Goal: Task Accomplishment & Management: Manage account settings

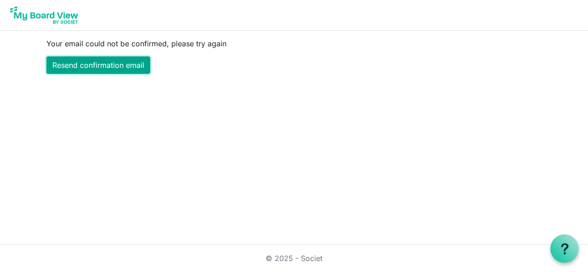
click at [93, 64] on link "Resend confirmation email" at bounding box center [98, 64] width 104 height 17
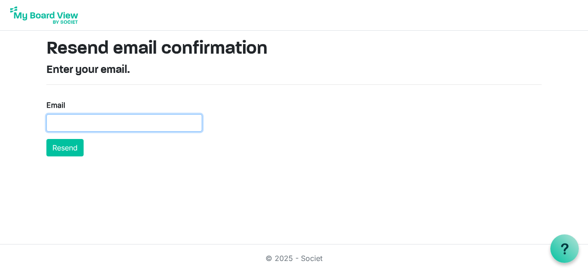
click at [58, 121] on input "Email" at bounding box center [124, 122] width 156 height 17
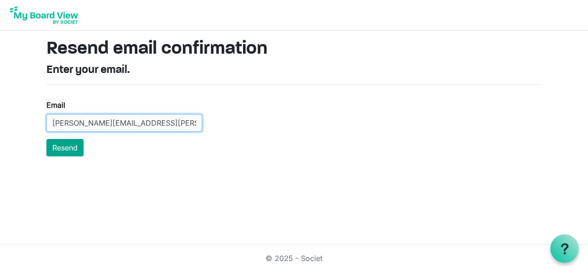
type input "d.levac@rogers.com"
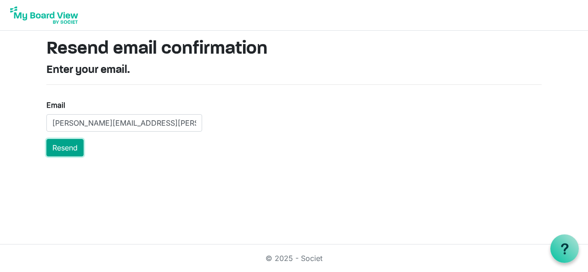
click at [68, 147] on button "Resend" at bounding box center [64, 147] width 37 height 17
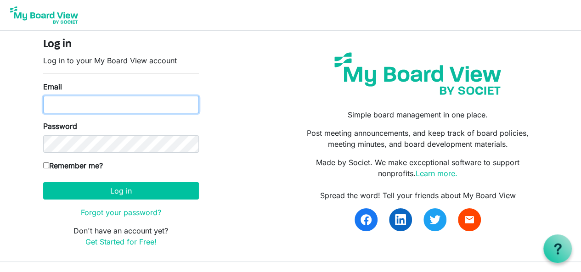
click at [56, 106] on input "Email" at bounding box center [121, 104] width 156 height 17
type input "[PERSON_NAME][EMAIL_ADDRESS][PERSON_NAME][DOMAIN_NAME]"
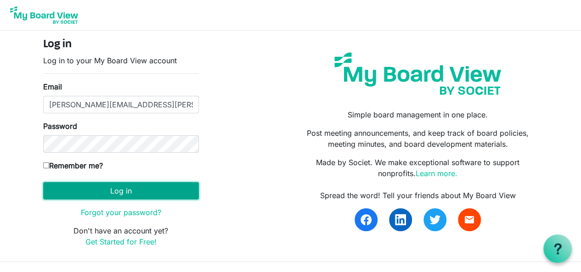
click at [119, 184] on button "Log in" at bounding box center [121, 190] width 156 height 17
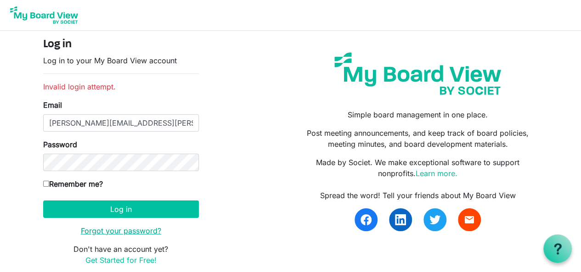
click at [114, 231] on link "Forgot your password?" at bounding box center [121, 230] width 80 height 9
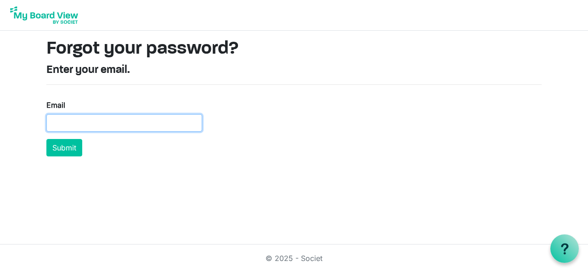
click at [62, 124] on input "Email" at bounding box center [124, 122] width 156 height 17
type input "[PERSON_NAME][EMAIL_ADDRESS][PERSON_NAME][DOMAIN_NAME]"
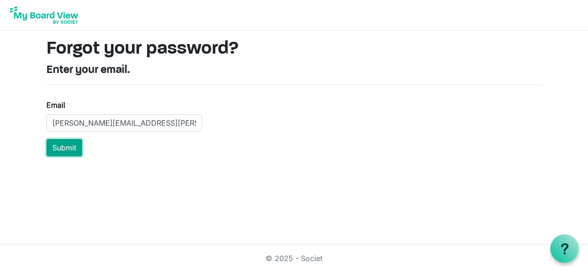
click at [54, 146] on button "Submit" at bounding box center [64, 147] width 36 height 17
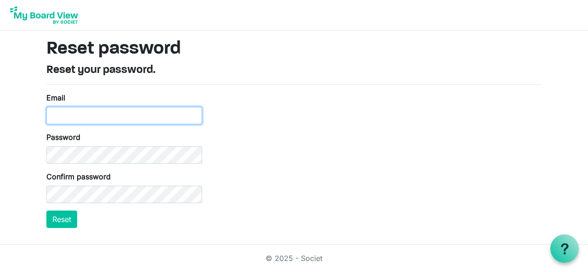
click at [59, 112] on input "Email" at bounding box center [124, 115] width 156 height 17
type input "[PERSON_NAME][EMAIL_ADDRESS][PERSON_NAME][DOMAIN_NAME]"
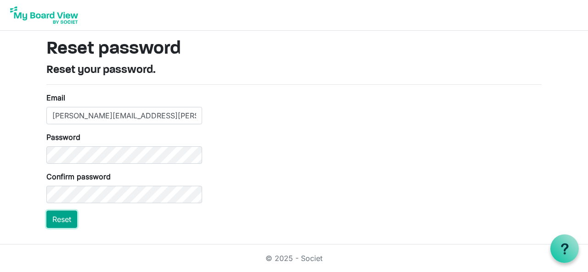
click at [67, 216] on button "Reset" at bounding box center [61, 219] width 31 height 17
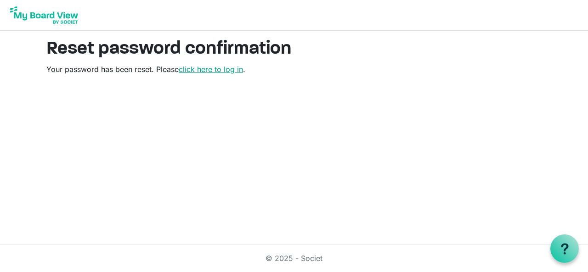
click at [211, 68] on link "click here to log in" at bounding box center [211, 69] width 64 height 9
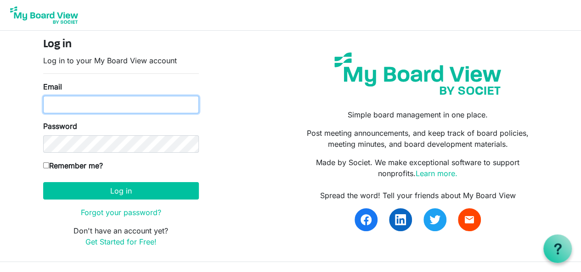
click at [57, 104] on input "Email" at bounding box center [121, 104] width 156 height 17
type input "[PERSON_NAME][EMAIL_ADDRESS][PERSON_NAME][DOMAIN_NAME]"
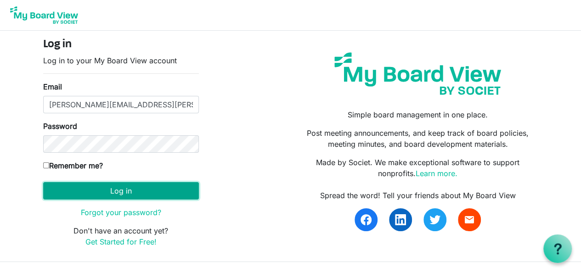
click at [132, 192] on button "Log in" at bounding box center [121, 190] width 156 height 17
